Goal: Task Accomplishment & Management: Use online tool/utility

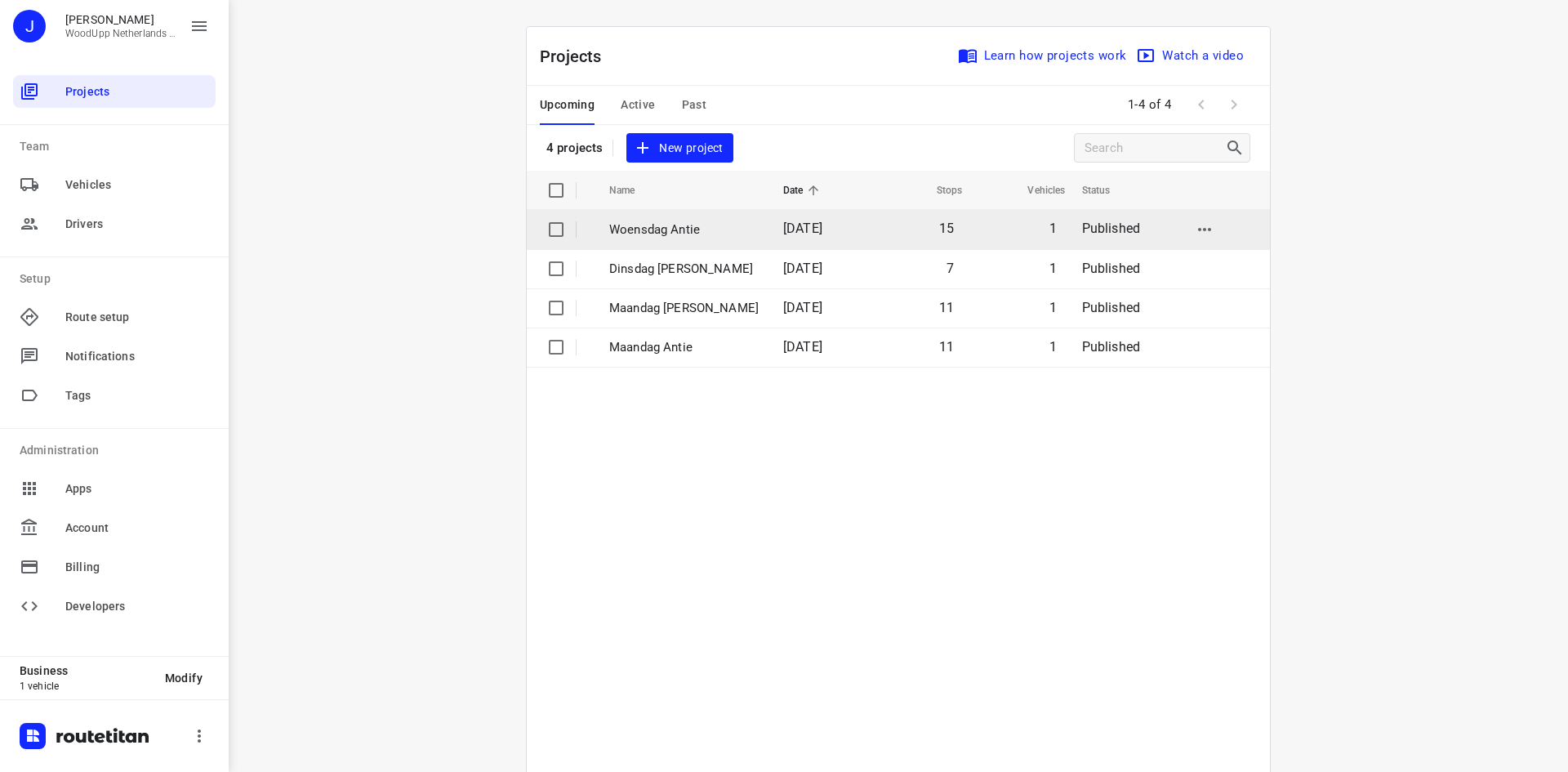
click at [662, 235] on p "Woensdag Antie" at bounding box center [684, 230] width 150 height 19
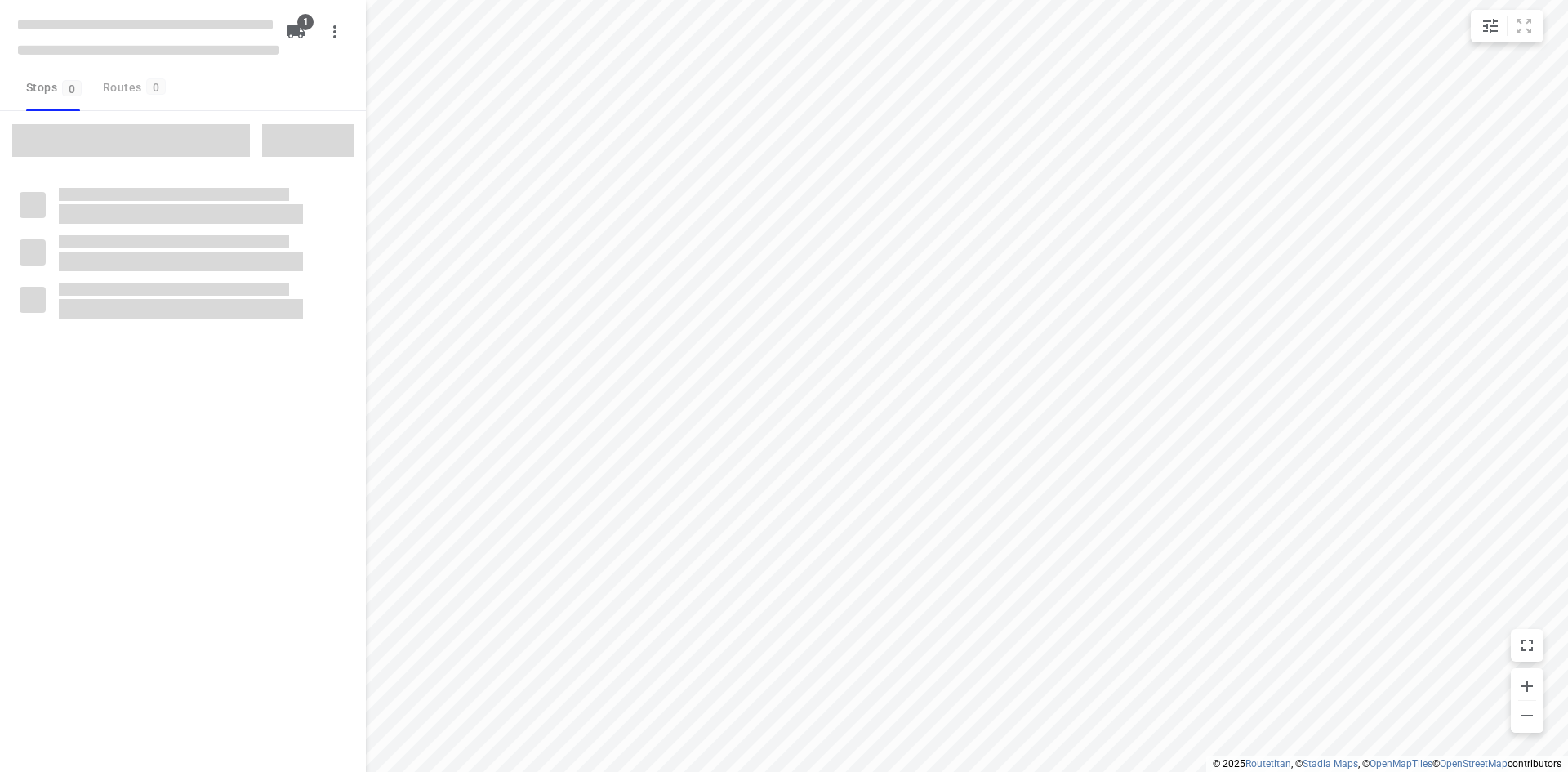
type input "distance"
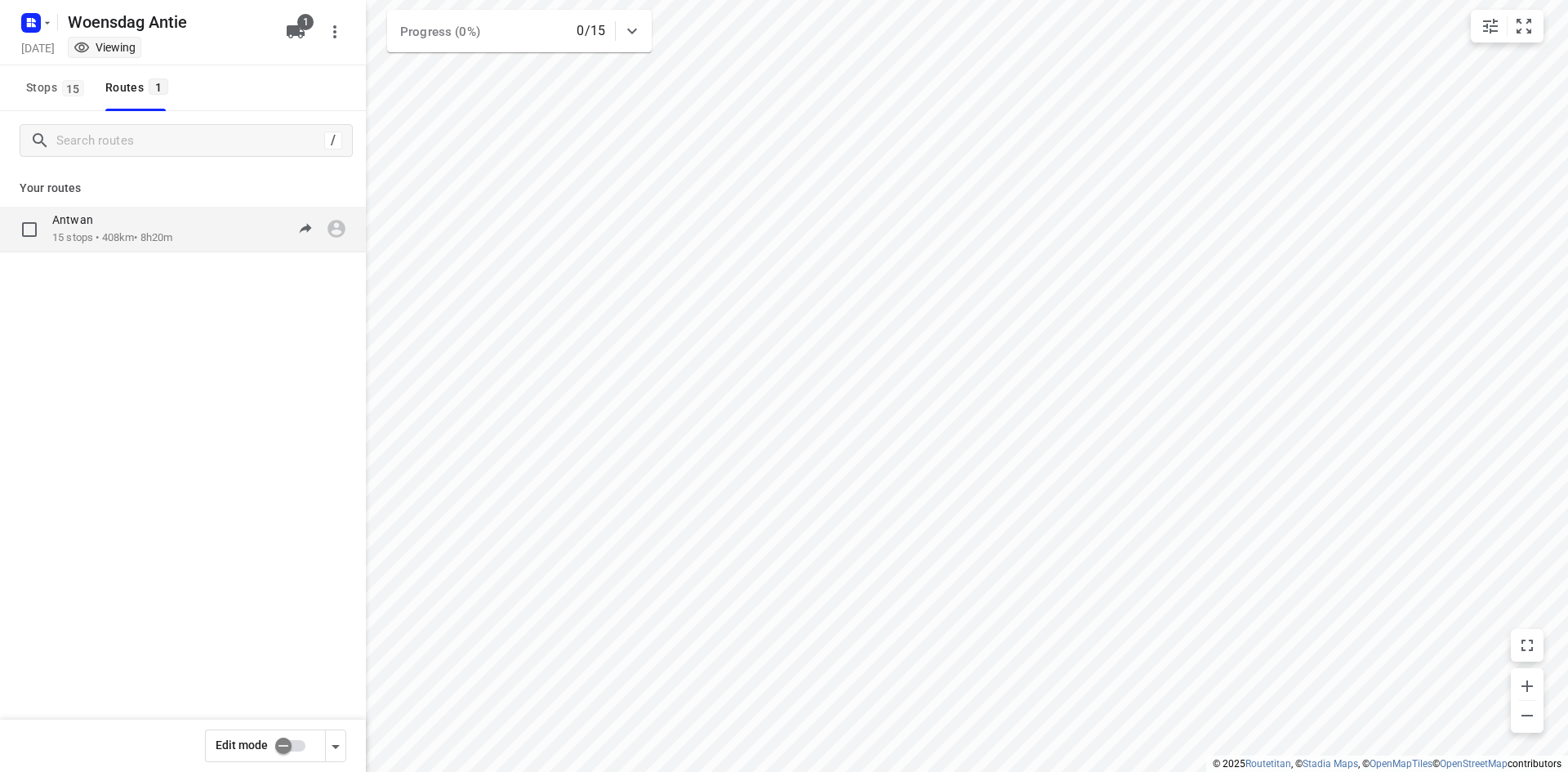
click at [150, 240] on p "15 stops • 408km • 8h20m" at bounding box center [112, 238] width 120 height 15
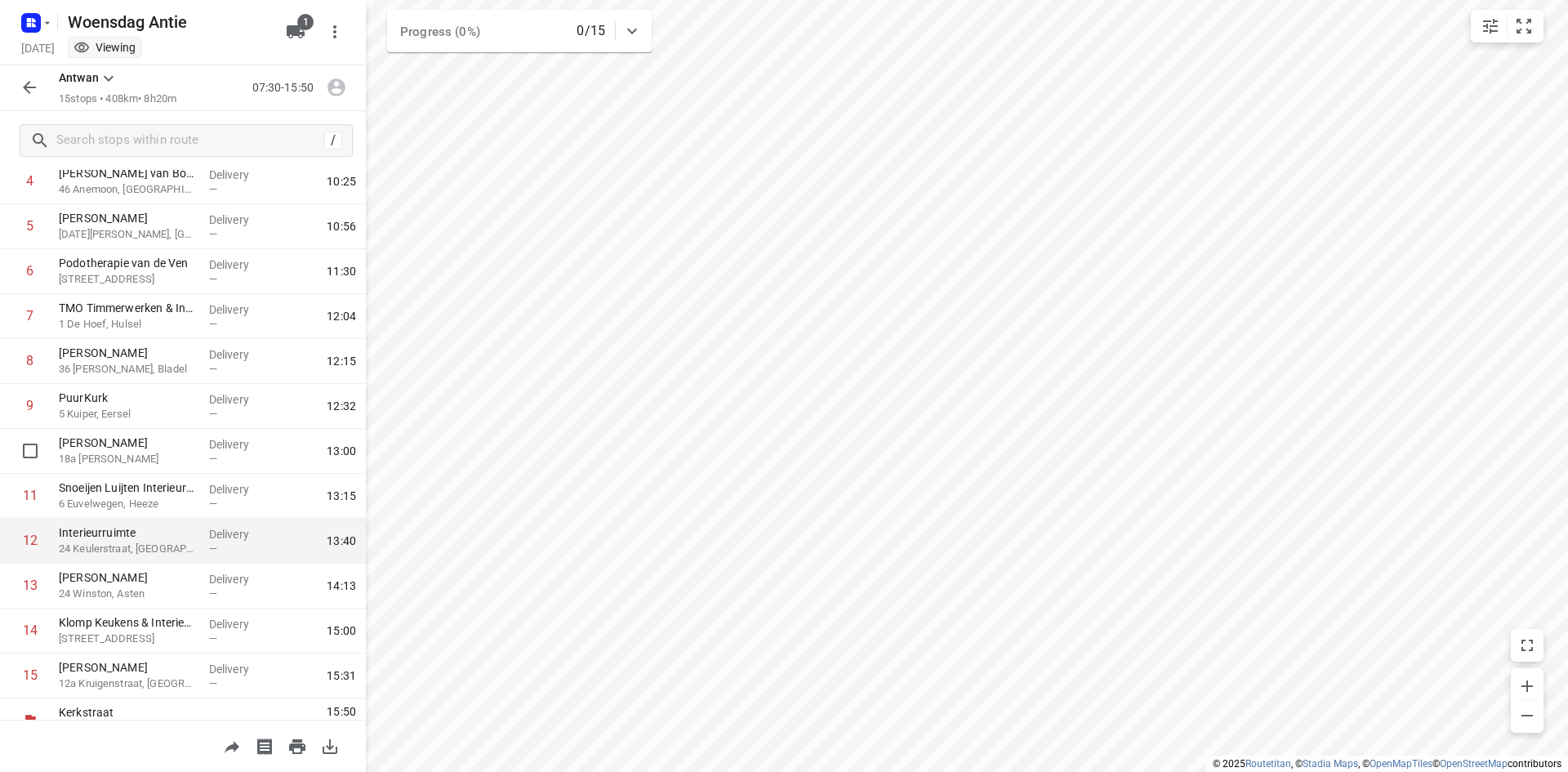
scroll to position [251, 0]
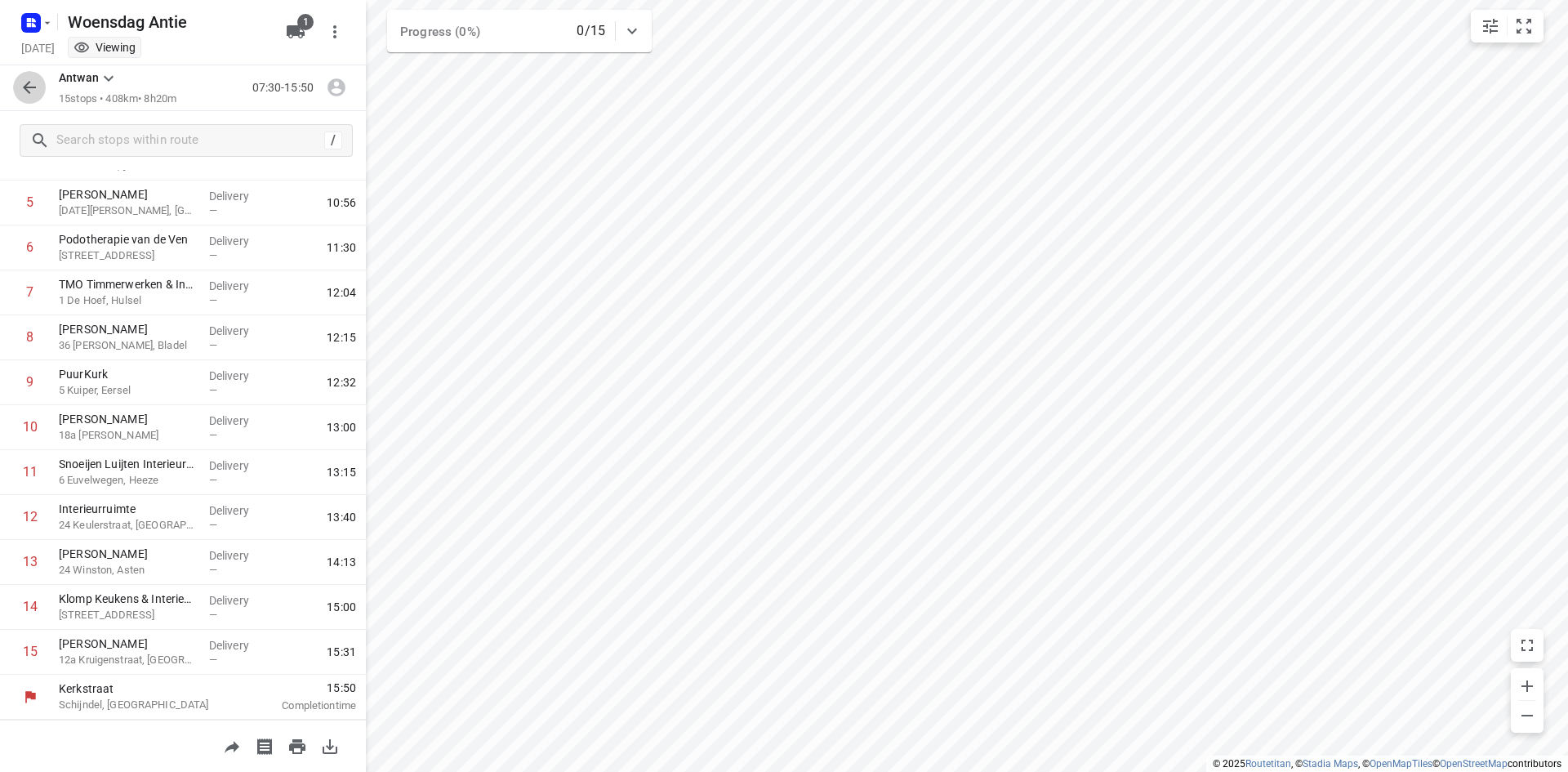
click at [29, 94] on icon "button" at bounding box center [29, 87] width 13 height 13
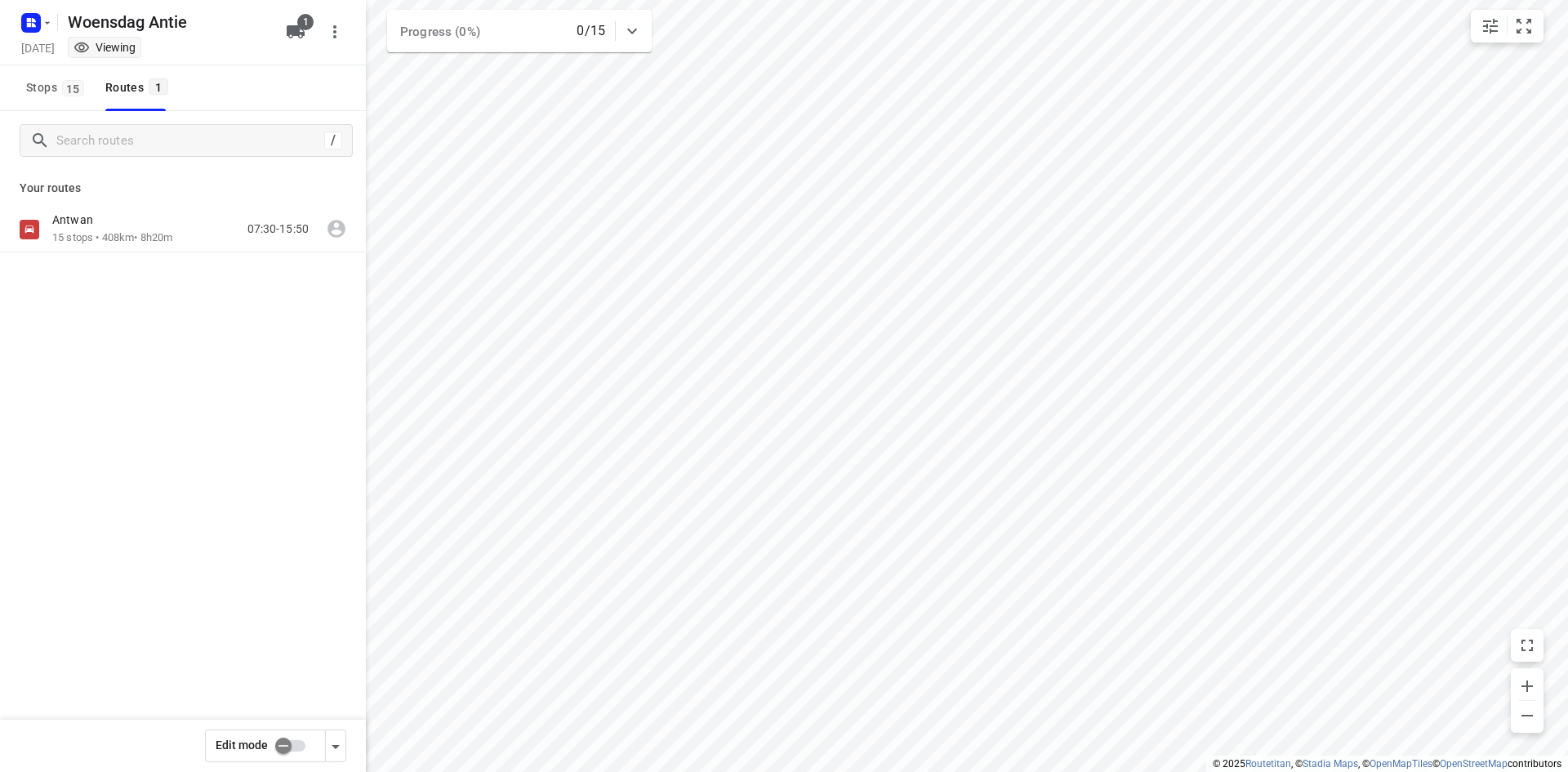
click at [34, 40] on div "[DATE] Viewing" at bounding box center [148, 50] width 261 height 22
click at [40, 29] on rect "button" at bounding box center [30, 23] width 19 height 19
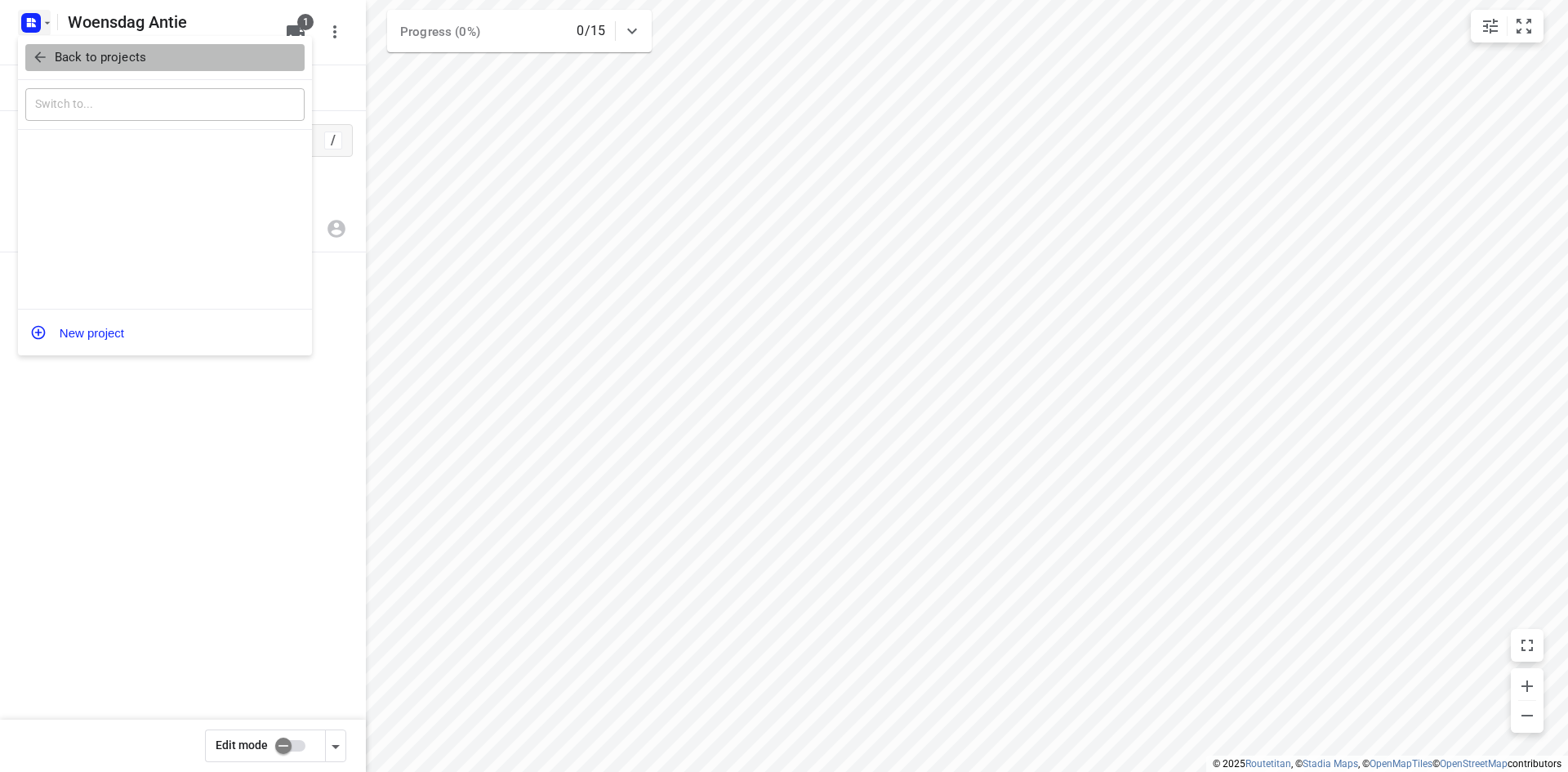
click at [55, 51] on p "Back to projects" at bounding box center [100, 57] width 92 height 19
